Goal: Transaction & Acquisition: Purchase product/service

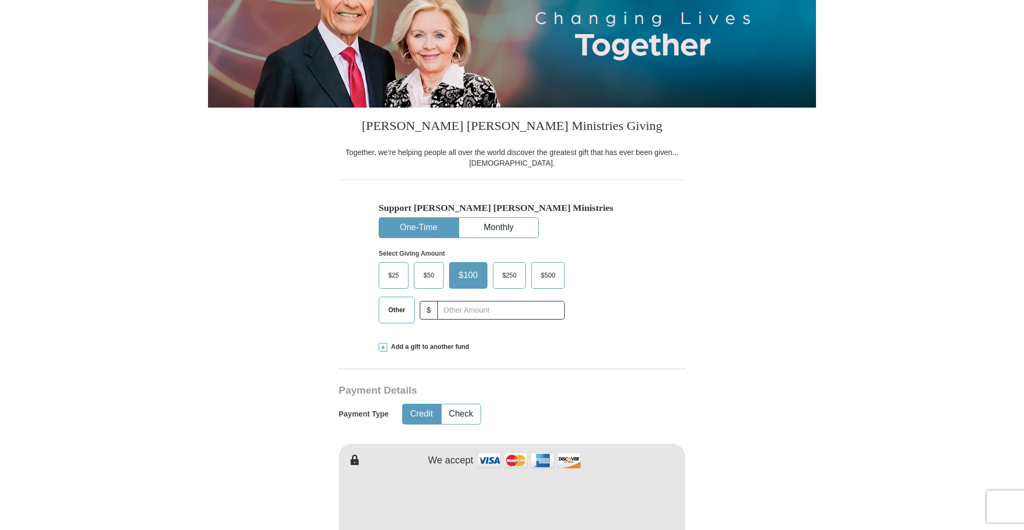
scroll to position [163, 0]
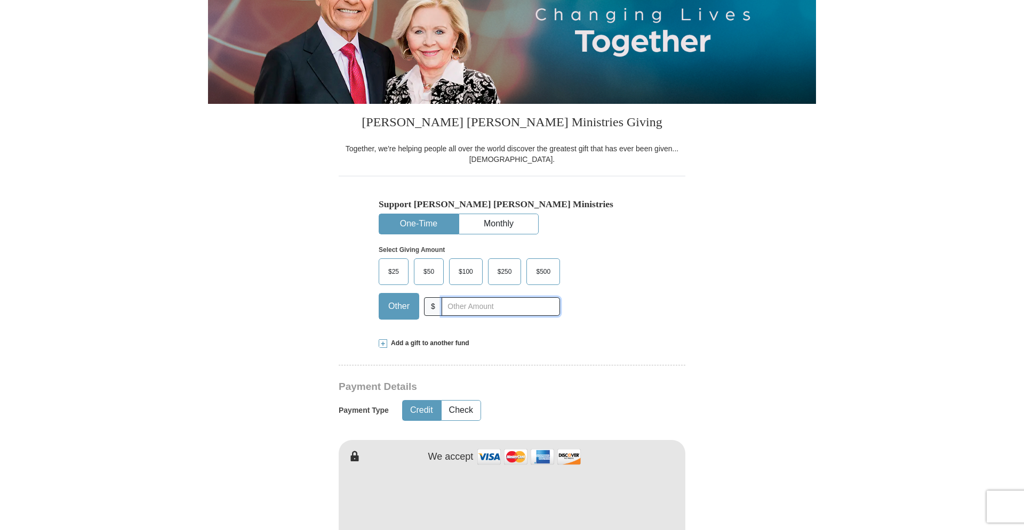
click at [448, 308] on input "text" at bounding box center [500, 306] width 118 height 19
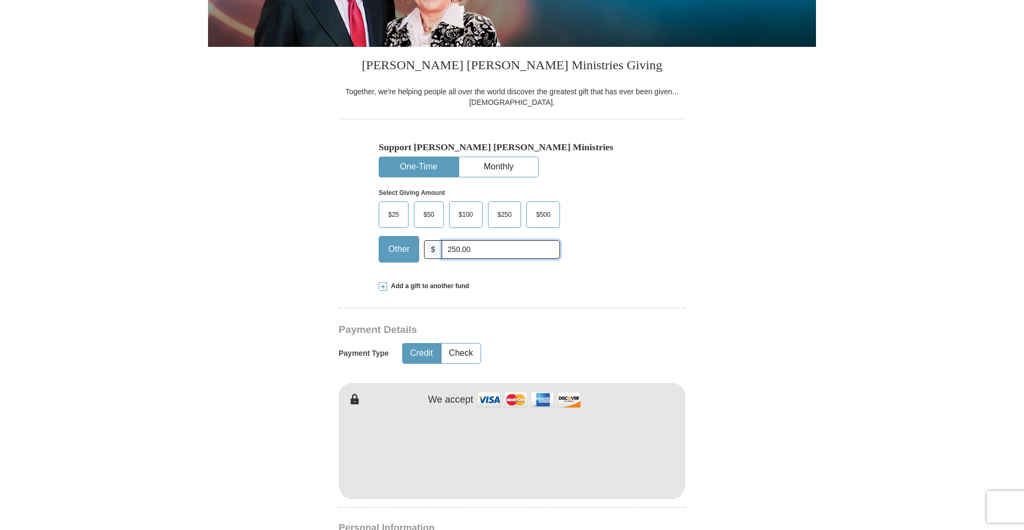
scroll to position [381, 0]
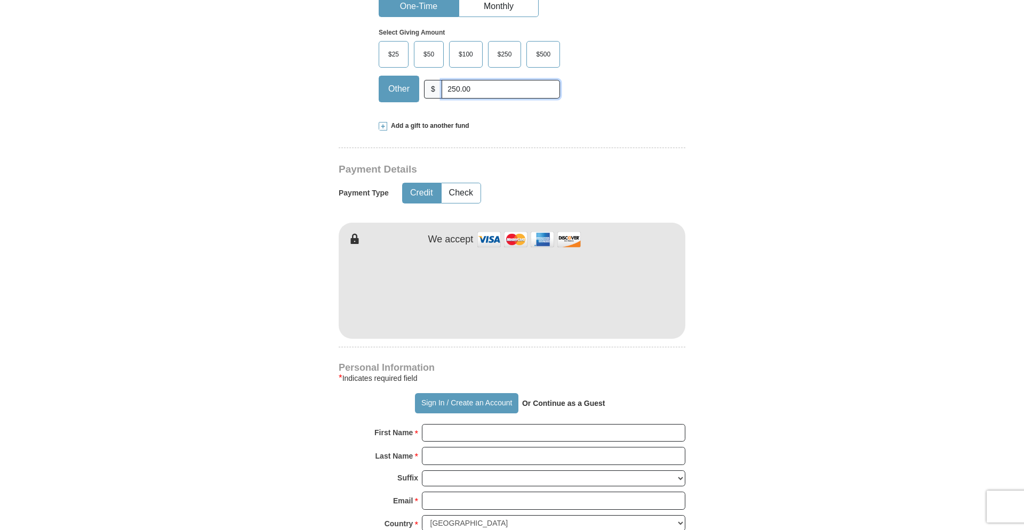
type input "250.00"
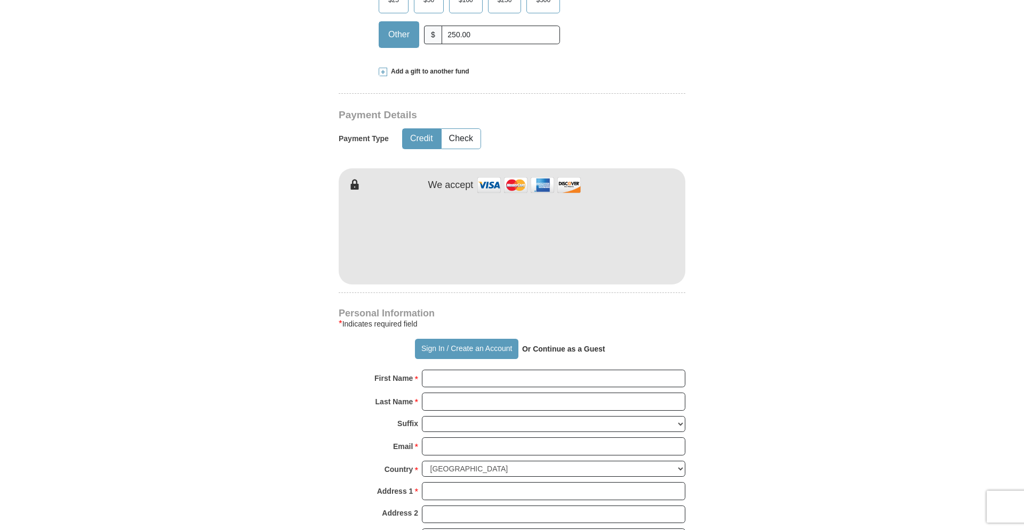
scroll to position [489, 0]
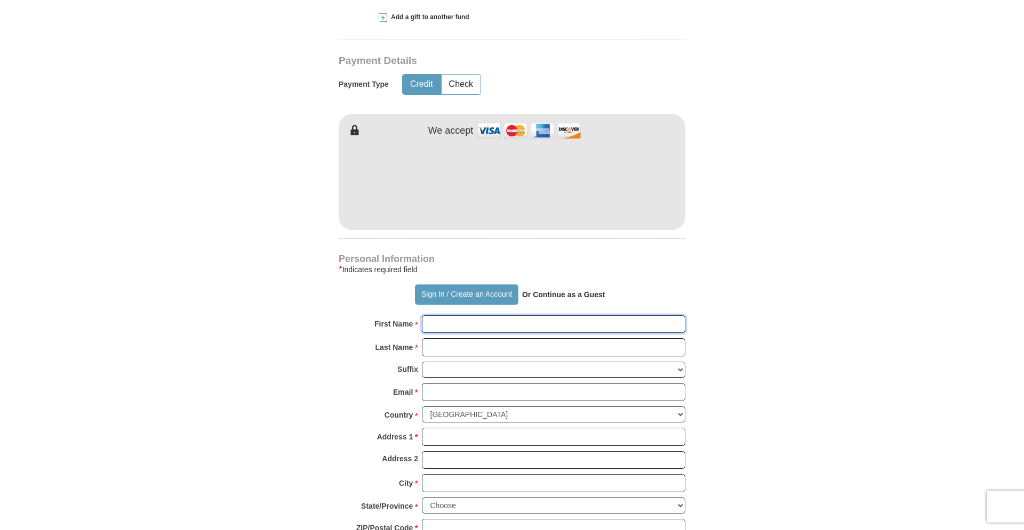
click at [463, 324] on input "First Name *" at bounding box center [553, 325] width 263 height 18
type input "[PERSON_NAME]"
type input "[EMAIL_ADDRESS][DOMAIN_NAME]"
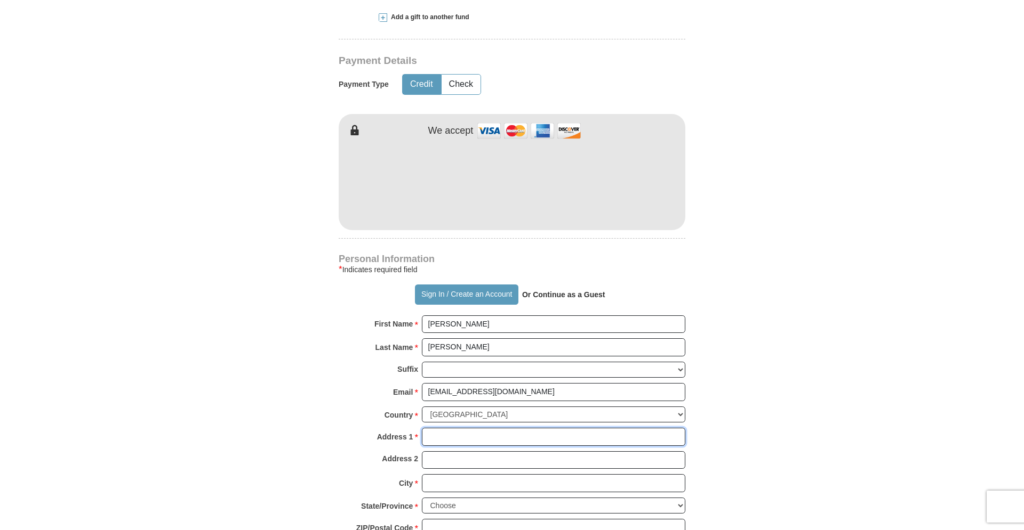
type input "[STREET_ADDRESS][PERSON_NAME]"
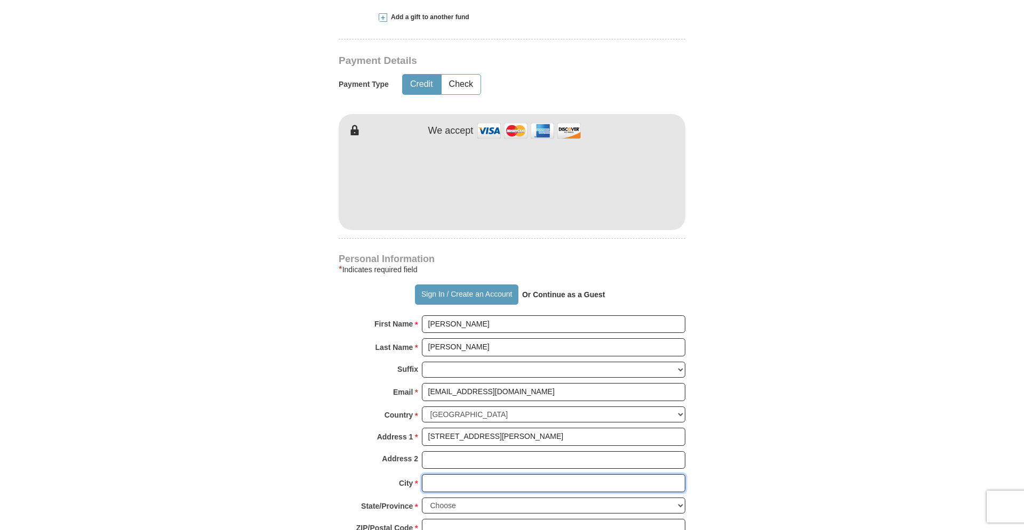
type input "roseburg"
select select "OR"
type input "97470"
type input "5413314392"
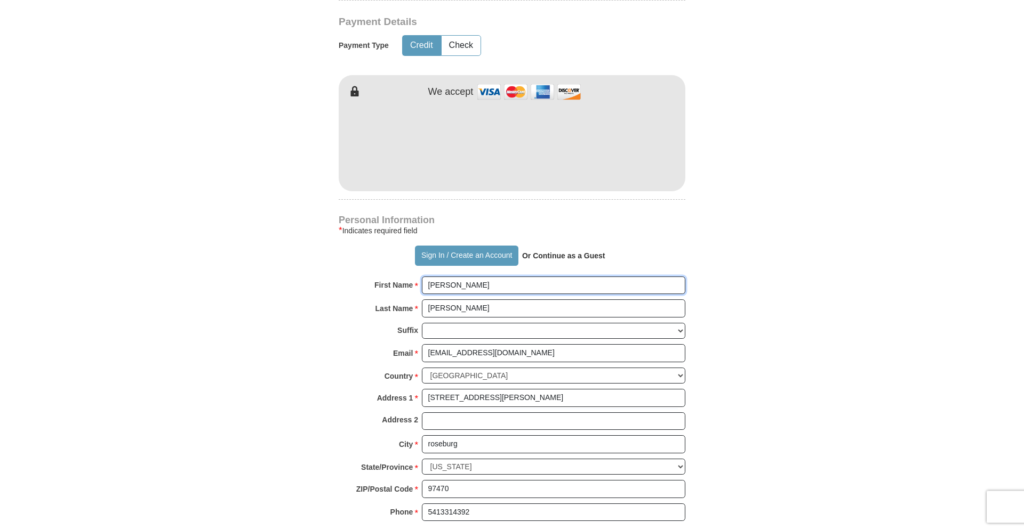
scroll to position [816, 0]
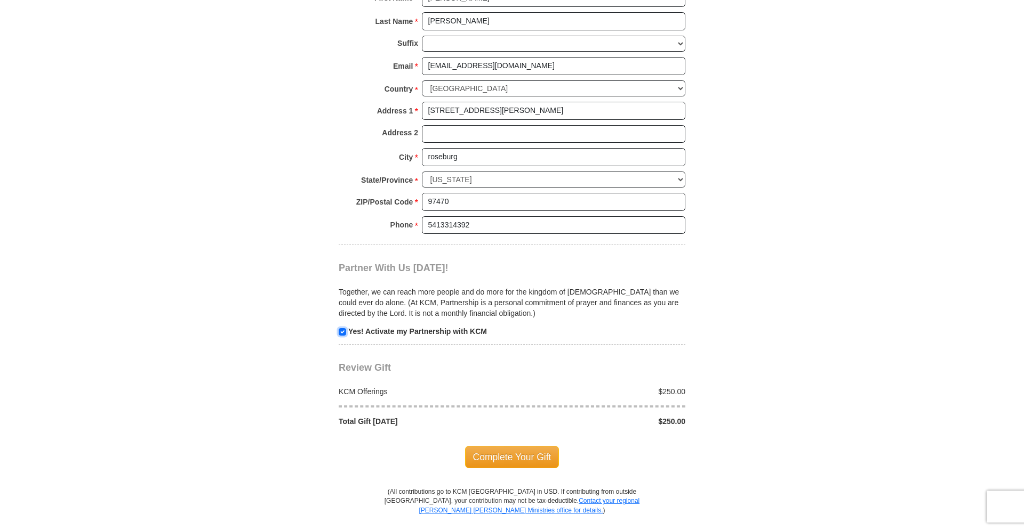
click at [342, 331] on input "checkbox" at bounding box center [342, 331] width 7 height 7
checkbox input "false"
click at [524, 457] on span "Complete Your Gift" at bounding box center [512, 457] width 94 height 22
